Goal: Transaction & Acquisition: Purchase product/service

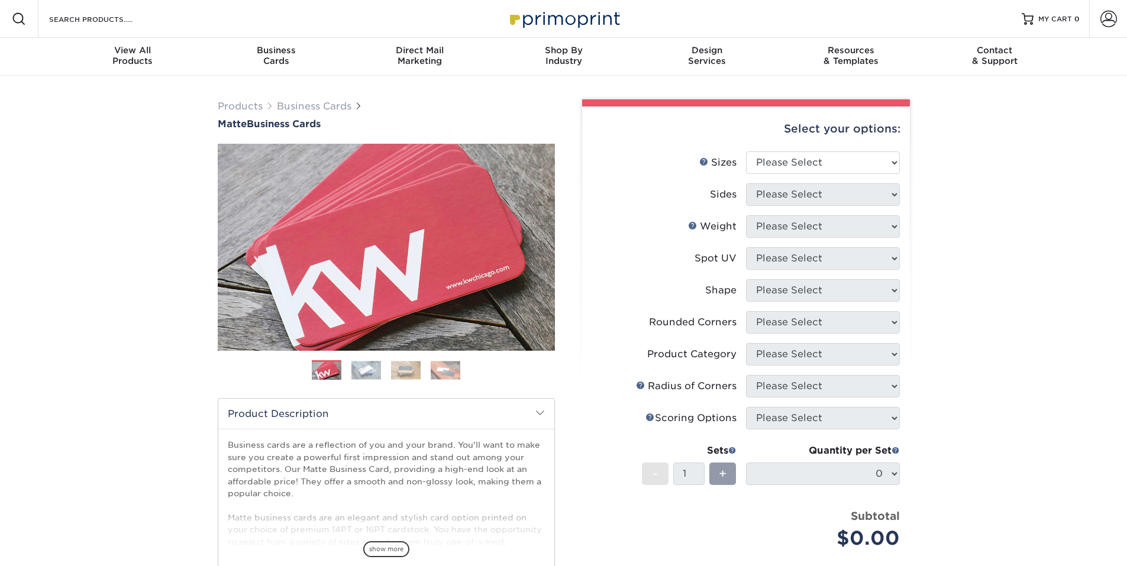
click at [405, 370] on img at bounding box center [406, 370] width 30 height 18
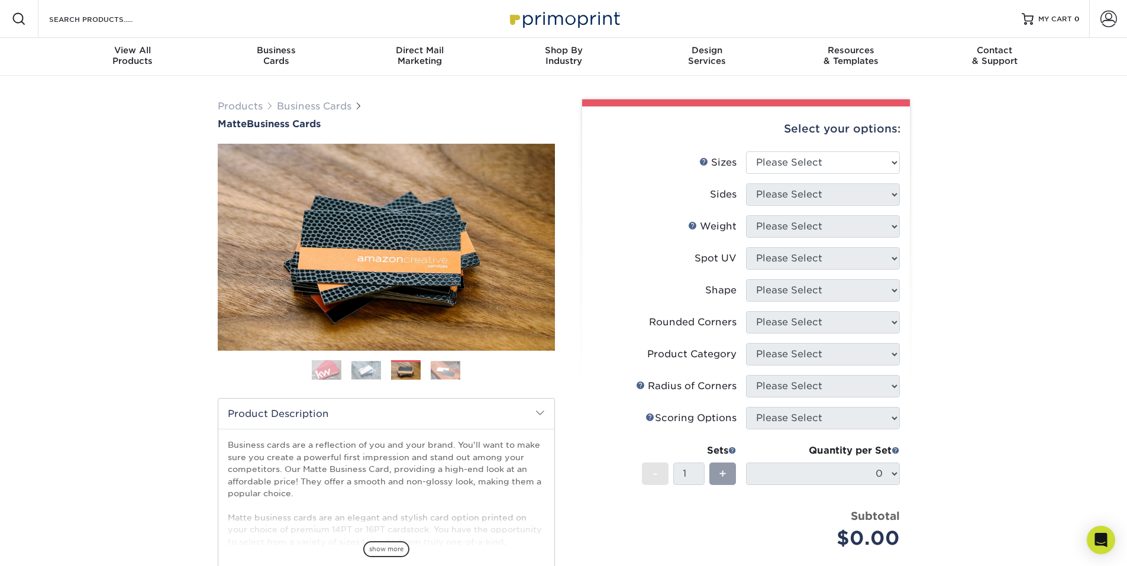
click at [440, 373] on img at bounding box center [446, 370] width 30 height 18
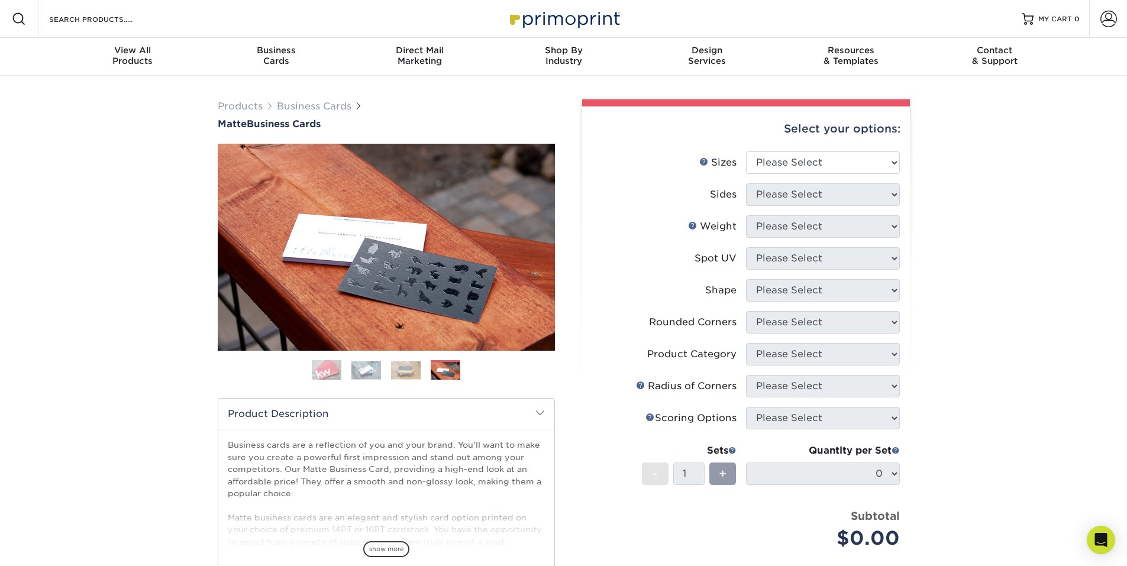
click at [413, 373] on img at bounding box center [406, 370] width 30 height 18
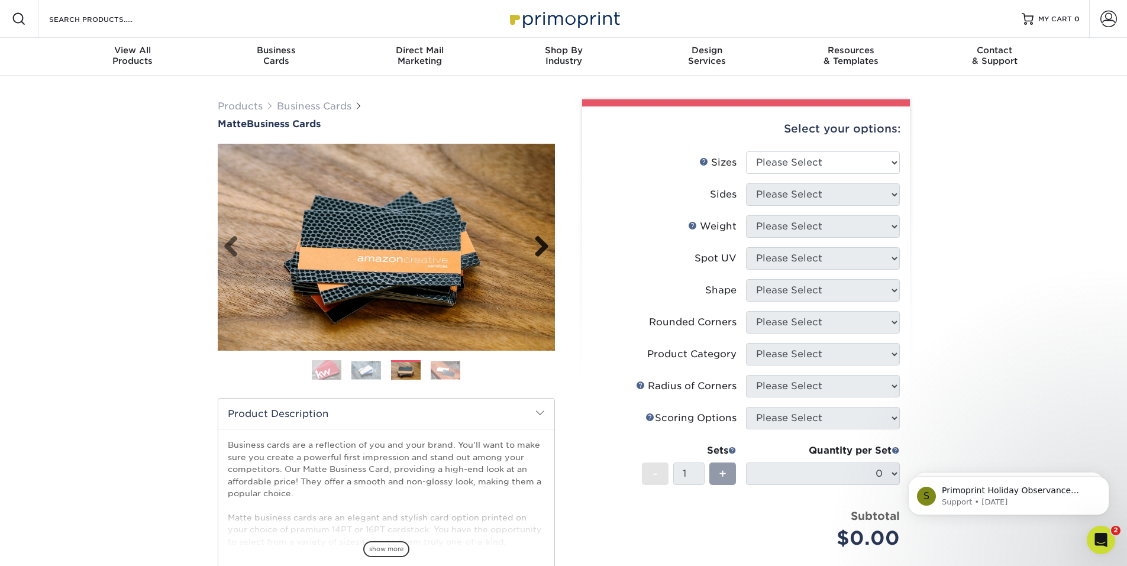
click at [540, 243] on link "Next" at bounding box center [537, 247] width 24 height 24
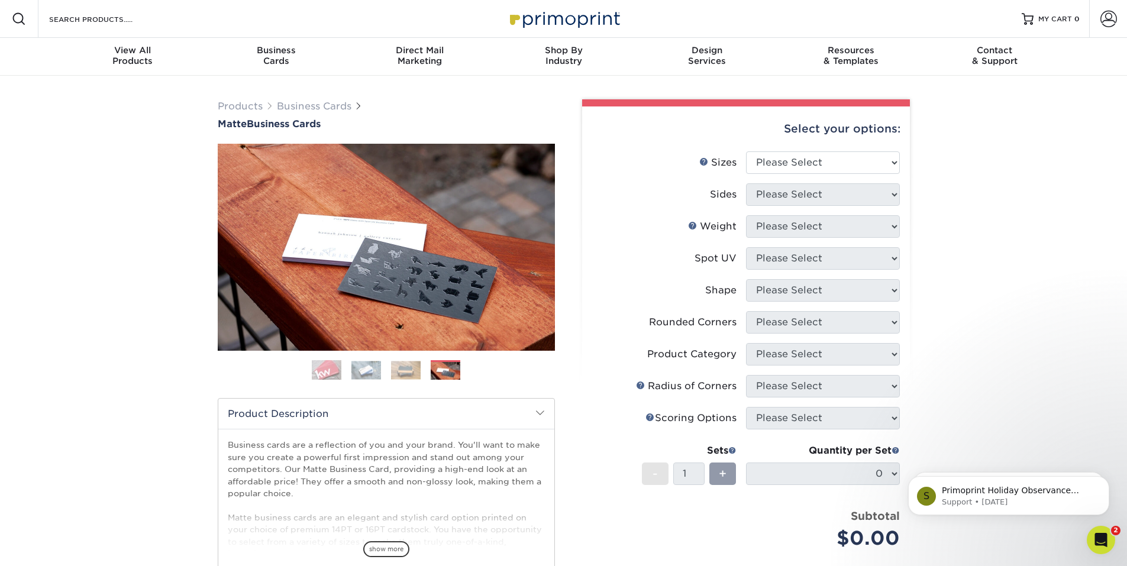
click at [317, 96] on div "Products Business Cards Matte Business Cards Previous" at bounding box center [564, 392] width 710 height 605
click at [319, 105] on link "Business Cards" at bounding box center [314, 106] width 75 height 11
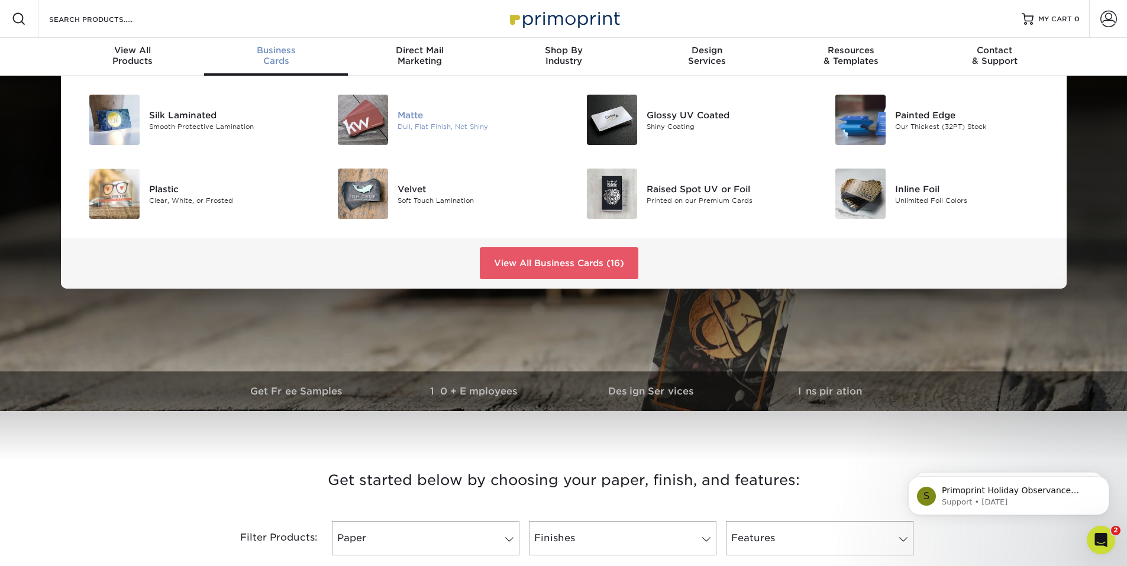
click at [464, 127] on div "Dull, Flat Finish, Not Shiny" at bounding box center [476, 126] width 157 height 10
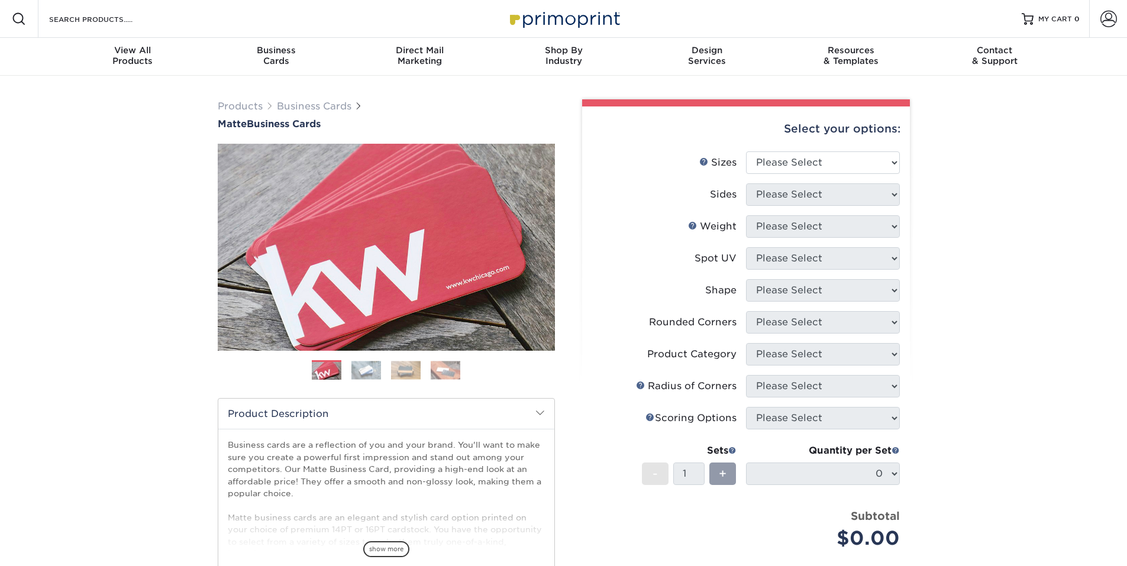
click at [396, 369] on img at bounding box center [406, 370] width 30 height 18
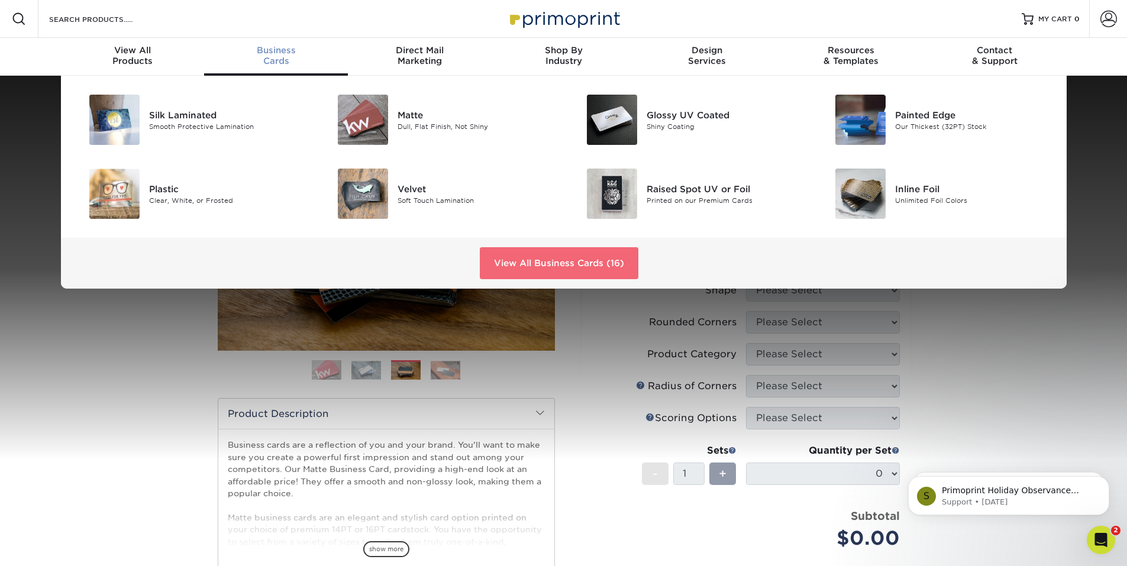
click at [532, 257] on link "View All Business Cards (16)" at bounding box center [559, 263] width 159 height 32
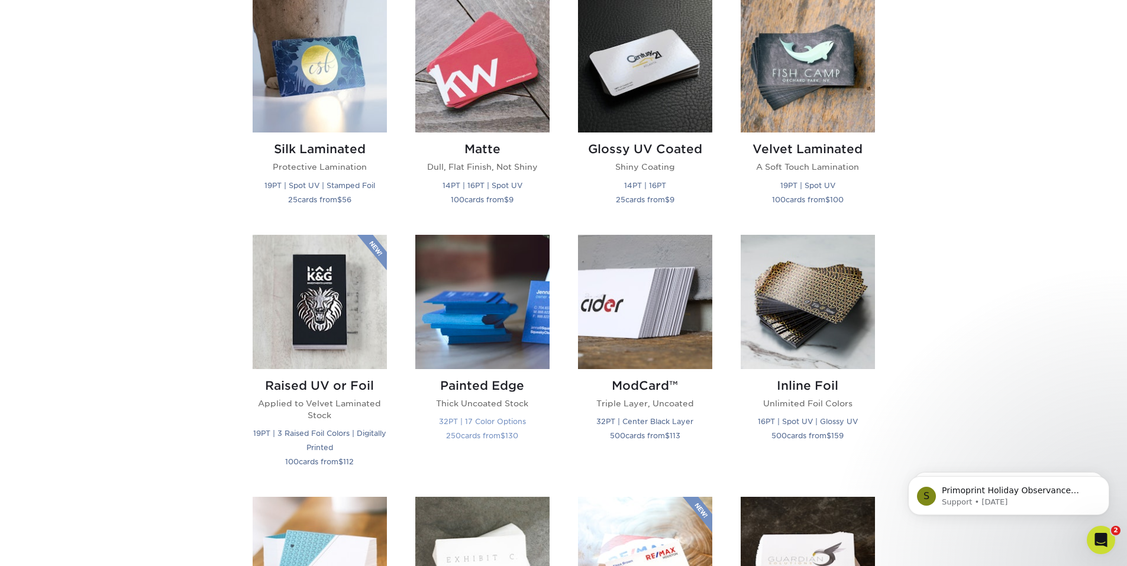
scroll to position [592, 0]
